Goal: Information Seeking & Learning: Find specific fact

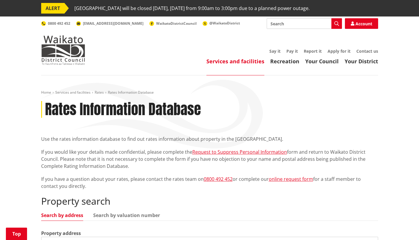
scroll to position [105, 0]
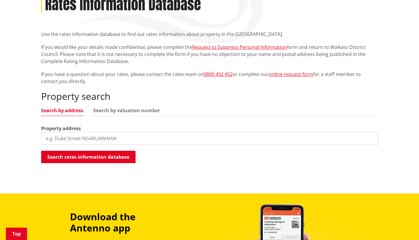
click at [53, 134] on input "search" at bounding box center [209, 138] width 337 height 13
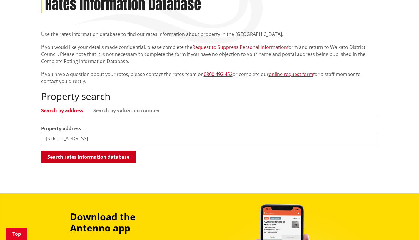
type input "[STREET_ADDRESS]"
click at [54, 158] on button "Search rates information database" at bounding box center [88, 157] width 94 height 12
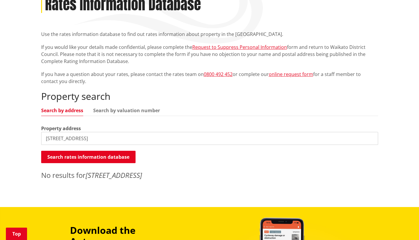
drag, startPoint x: 107, startPoint y: 138, endPoint x: 41, endPoint y: 138, distance: 65.9
click at [41, 138] on input "[STREET_ADDRESS]" at bounding box center [209, 138] width 337 height 13
type input "Helenslee"
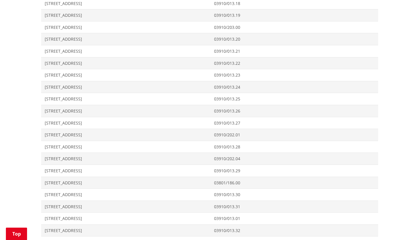
scroll to position [1034, 0]
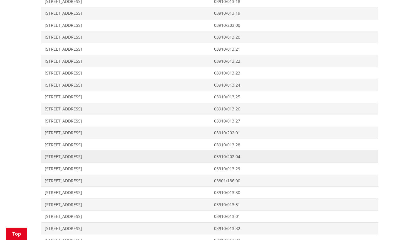
click at [67, 157] on span "[STREET_ADDRESS]" at bounding box center [126, 157] width 163 height 6
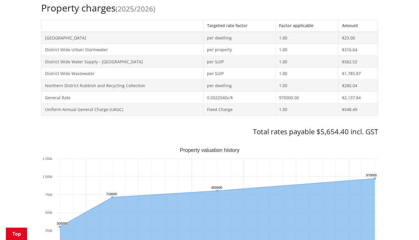
scroll to position [273, 0]
